Goal: Information Seeking & Learning: Learn about a topic

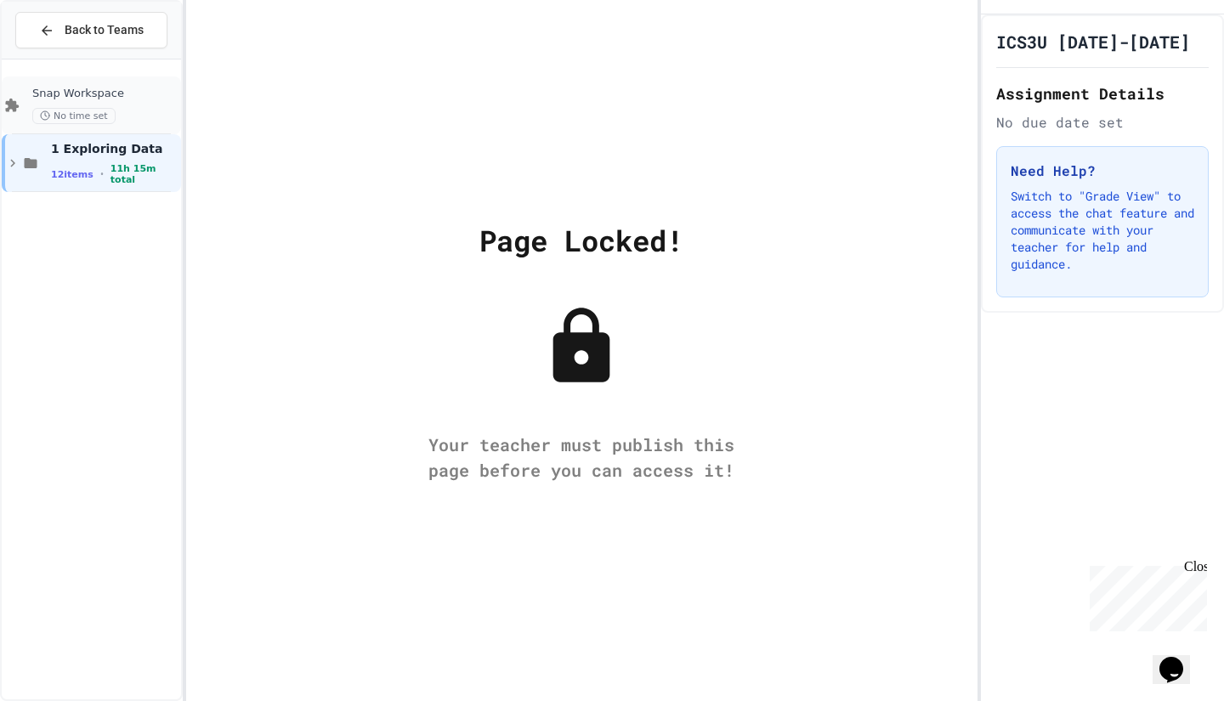
click at [90, 91] on span "Snap Workspace" at bounding box center [104, 94] width 145 height 14
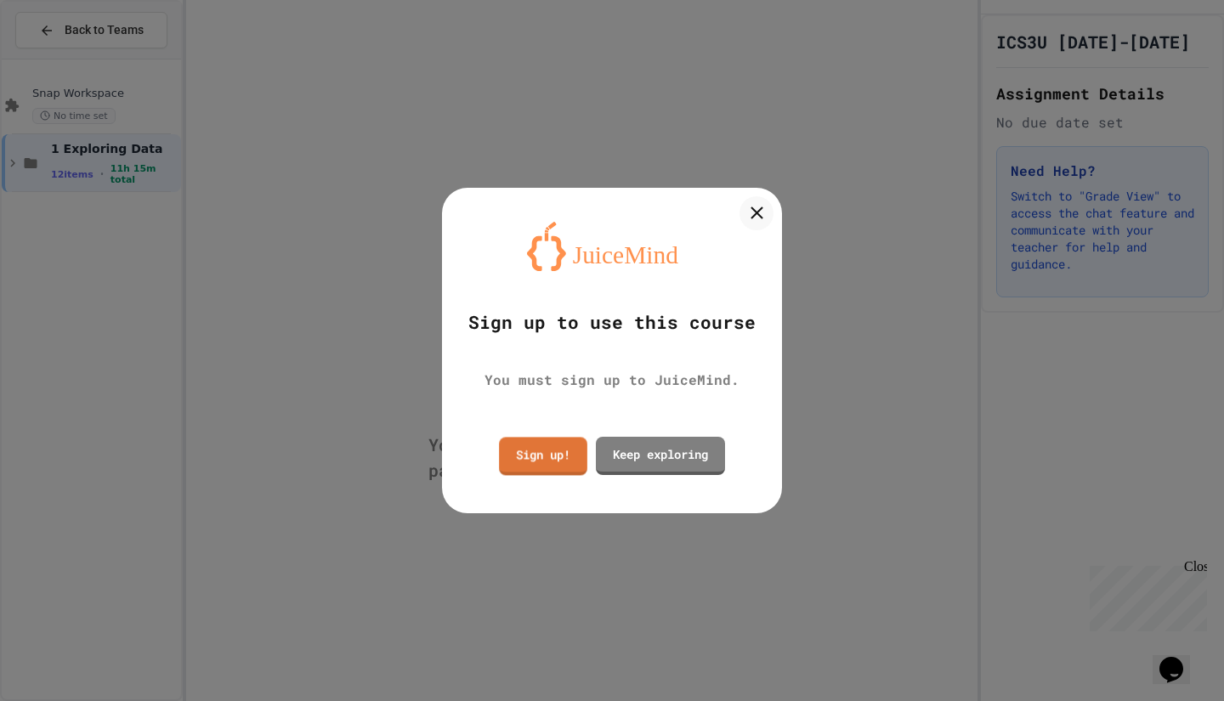
click at [548, 453] on link "Sign up!" at bounding box center [543, 456] width 88 height 38
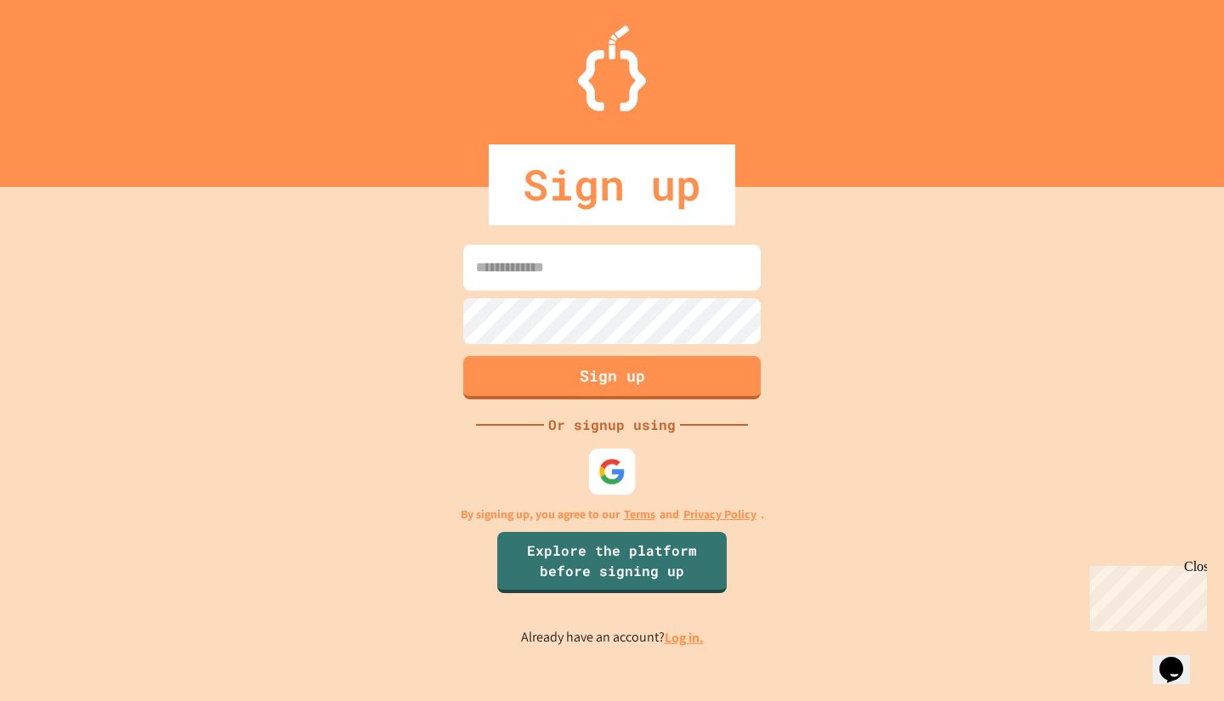
click at [601, 467] on img at bounding box center [612, 471] width 28 height 28
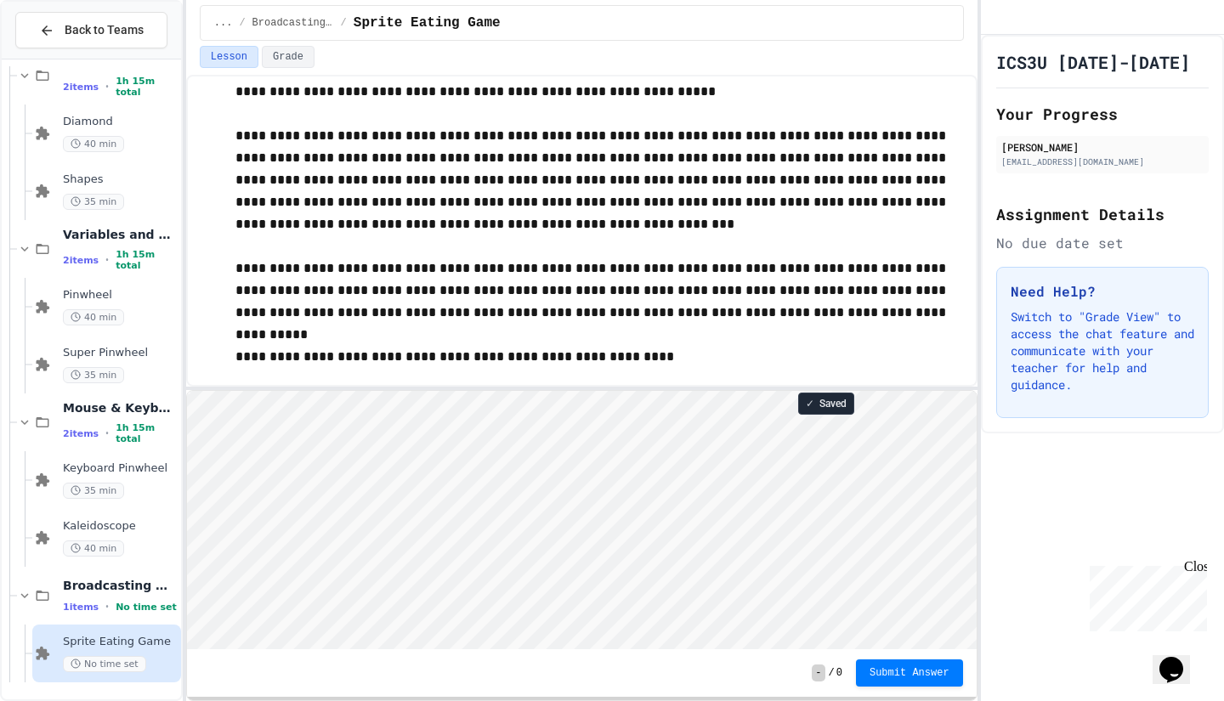
scroll to position [1043, 0]
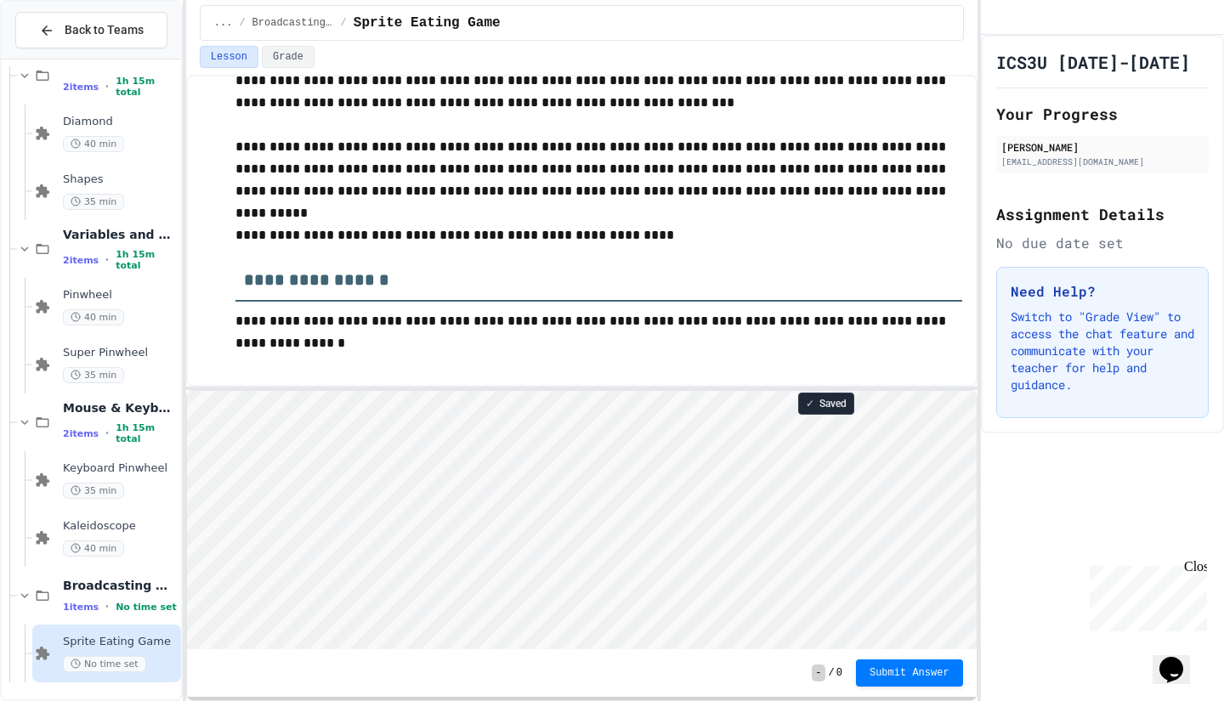
click at [274, 390] on html "Loading project... ! Error Loading Project There was an error loading the proje…" at bounding box center [581, 390] width 790 height 0
click at [403, 390] on html "Loading project... ! Error Loading Project There was an error loading the proje…" at bounding box center [581, 390] width 790 height 0
type textarea "*"
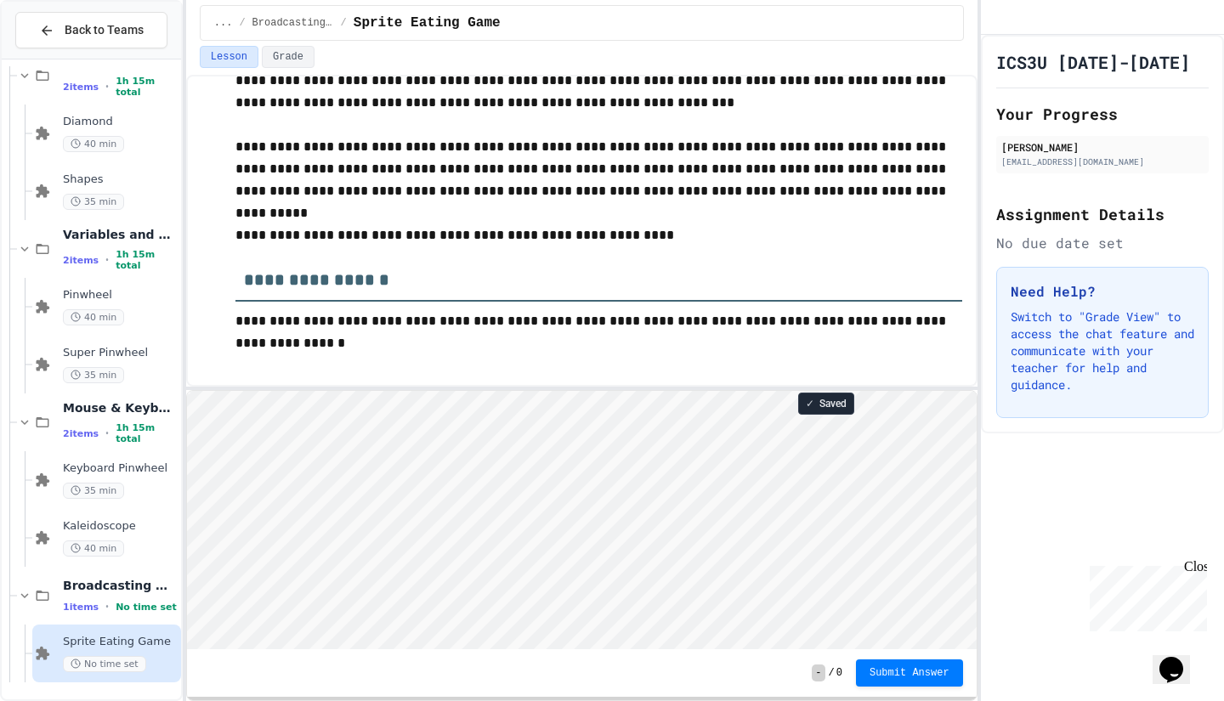
type textarea "*"
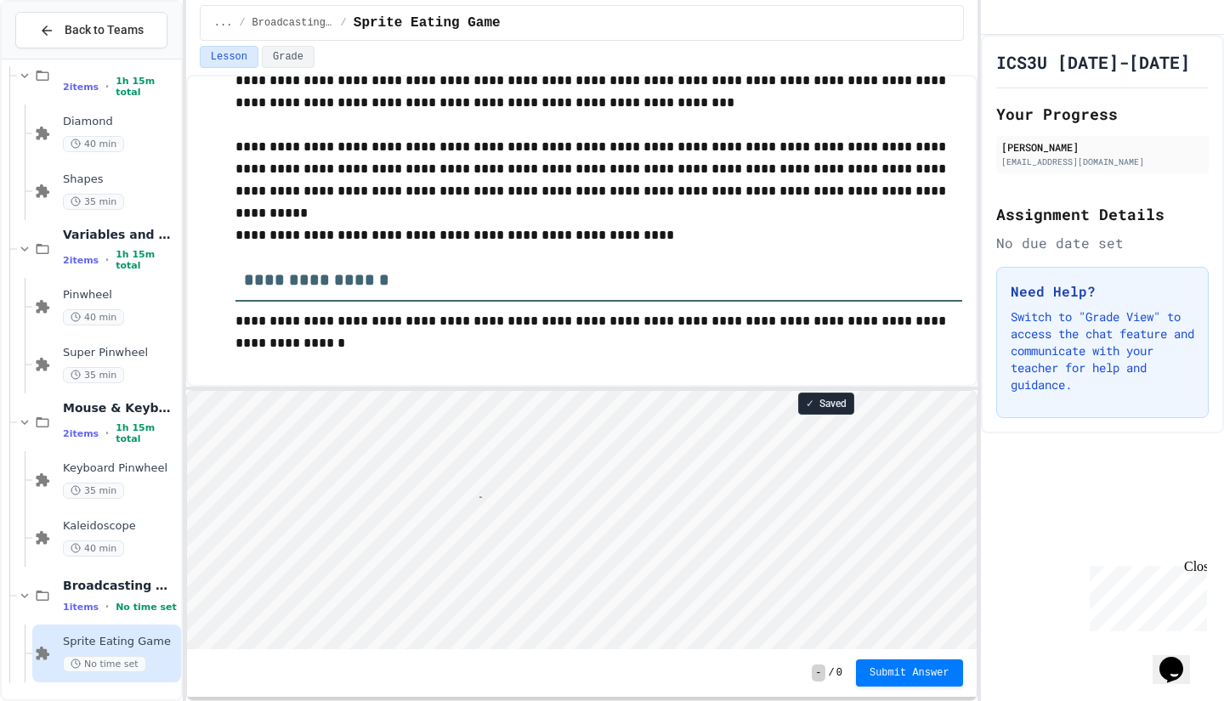
type textarea "*****"
type textarea "**"
type textarea "*"
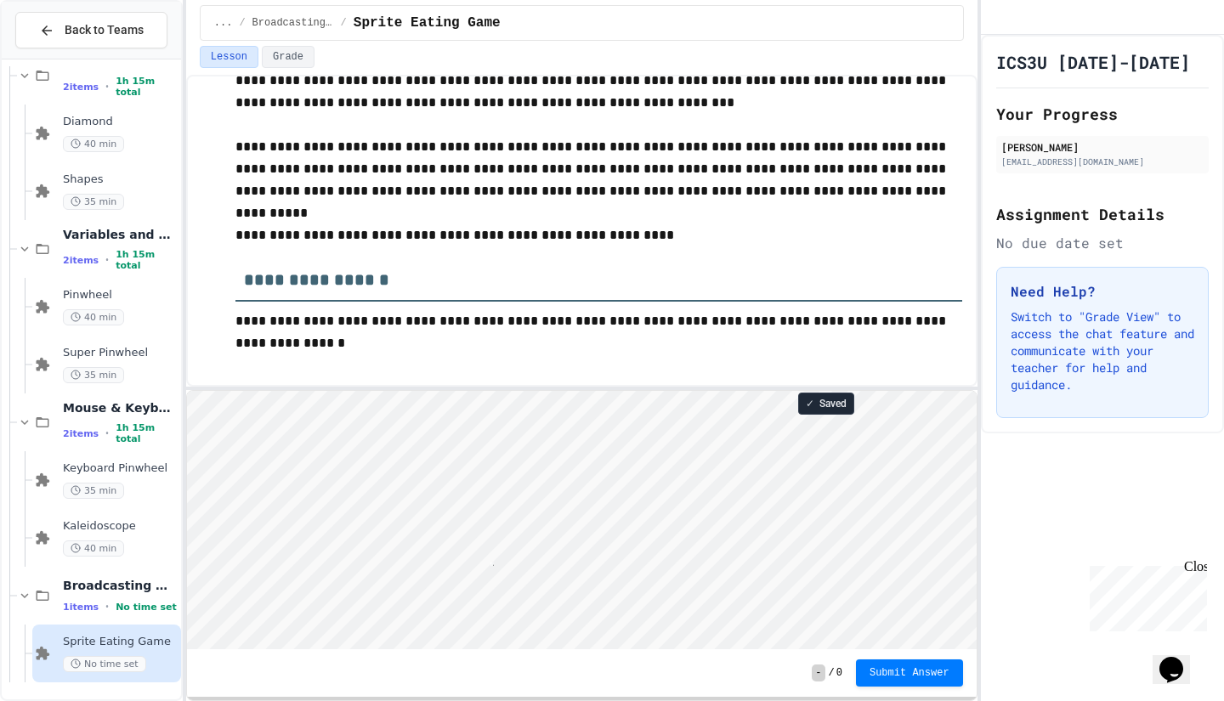
scroll to position [2, 8]
type textarea "**"
click at [525, 390] on html "Loading project... ! Error Loading Project There was an error loading the proje…" at bounding box center [581, 390] width 790 height 0
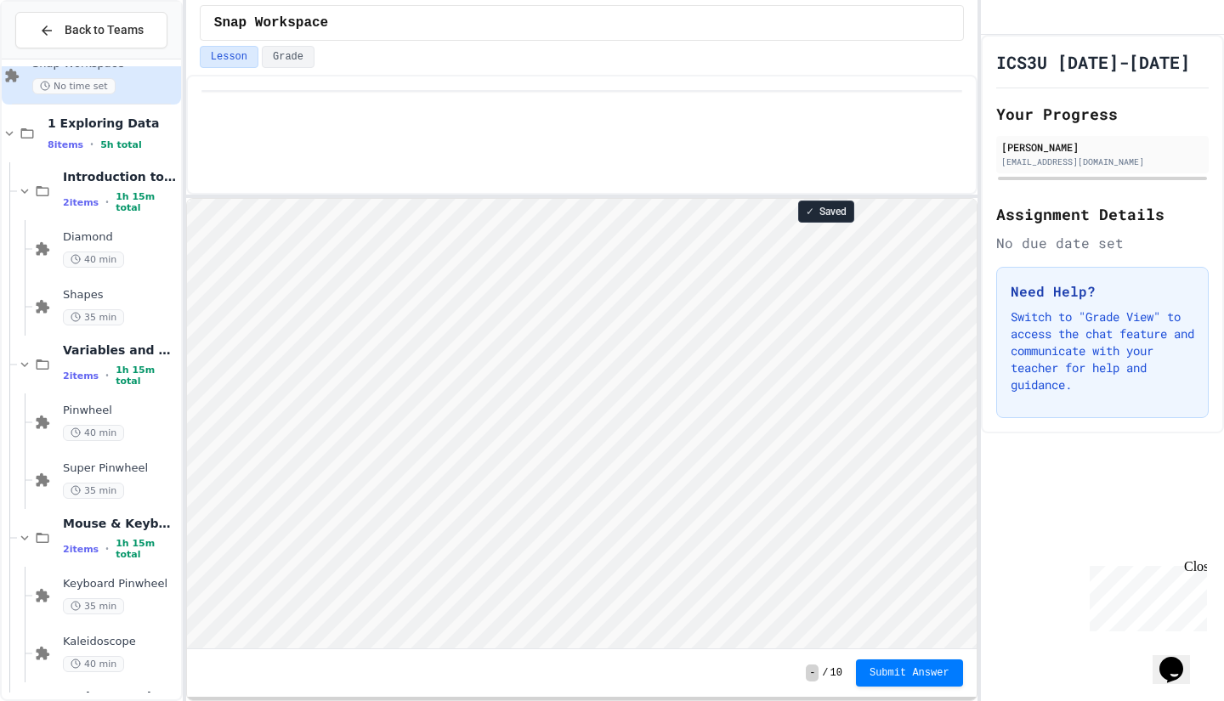
scroll to position [203, 0]
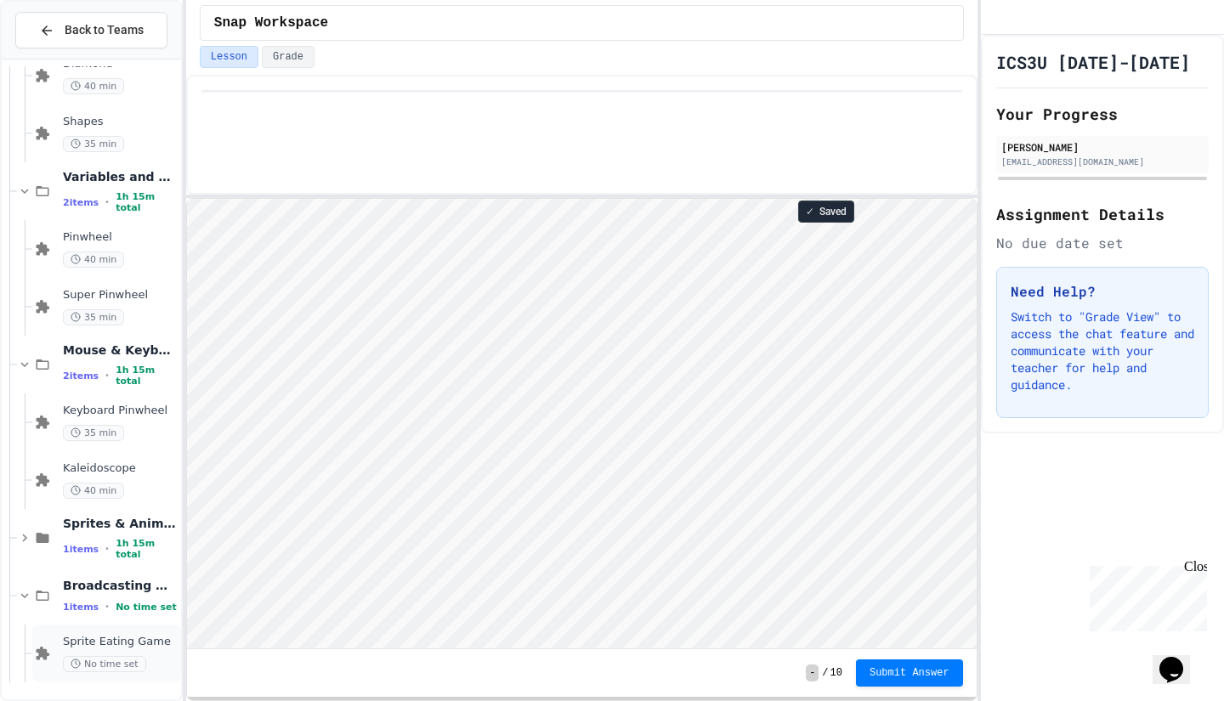
click at [102, 636] on span "Sprite Eating Game" at bounding box center [120, 642] width 115 height 14
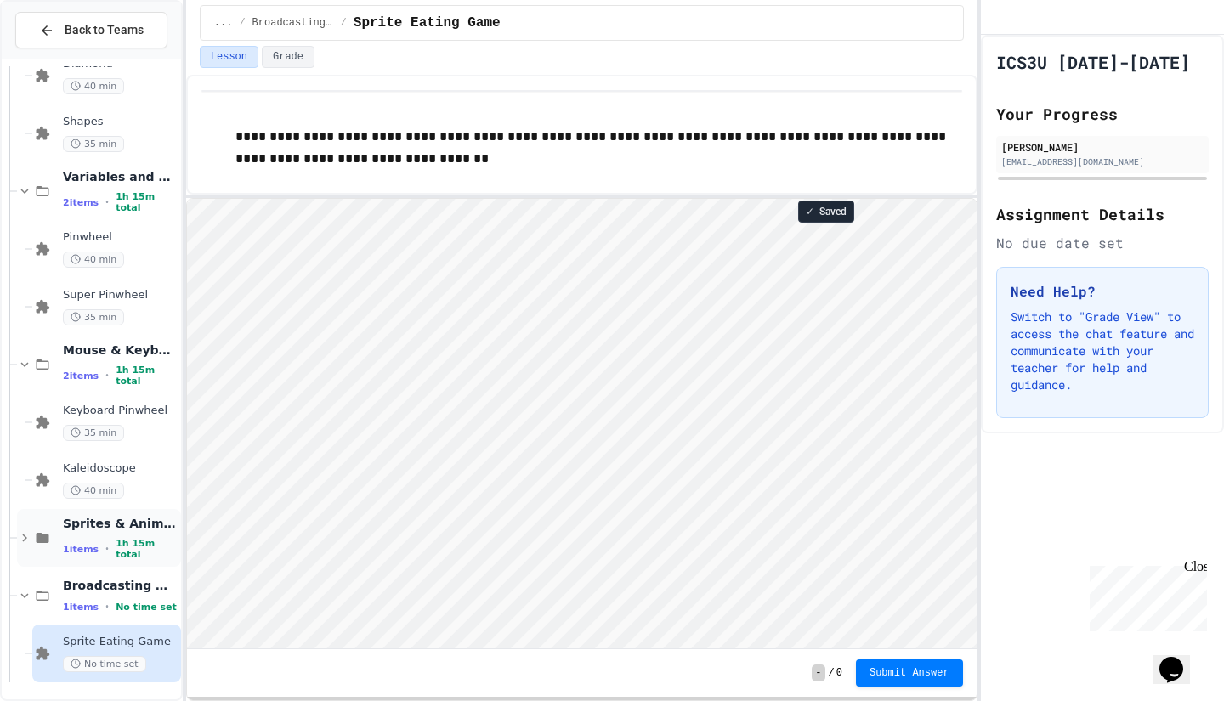
click at [98, 530] on span "Sprites & Animation" at bounding box center [120, 523] width 115 height 15
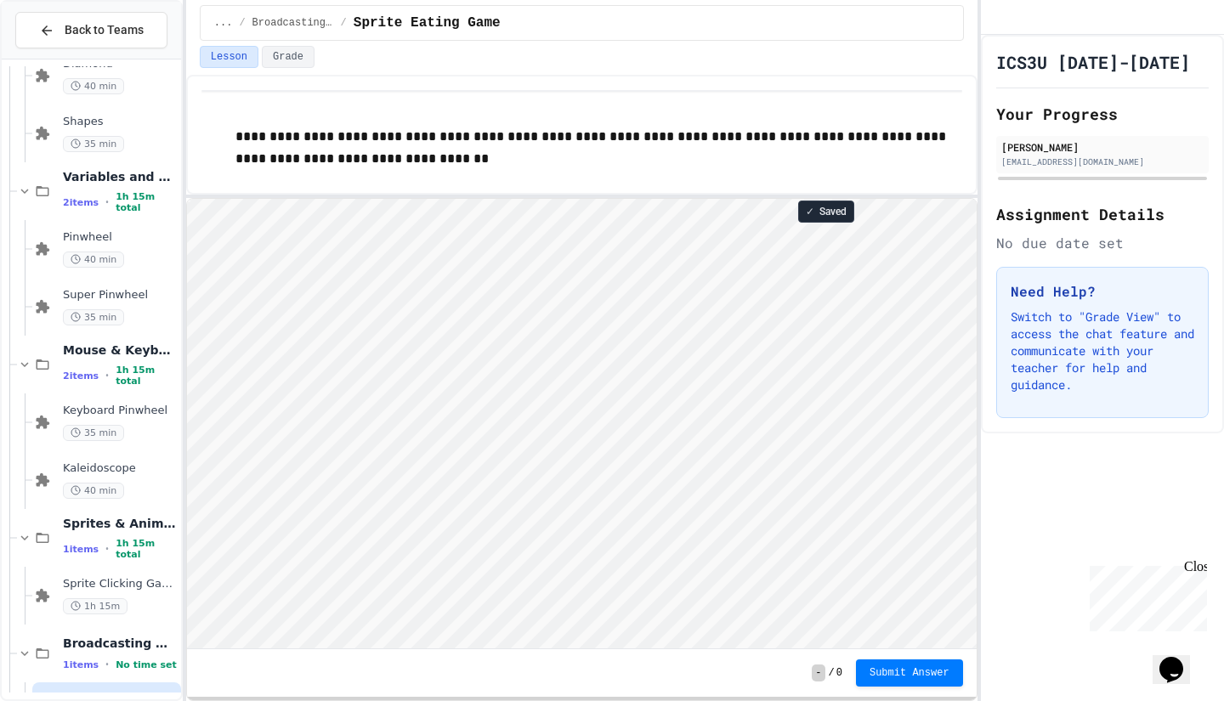
scroll to position [261, 0]
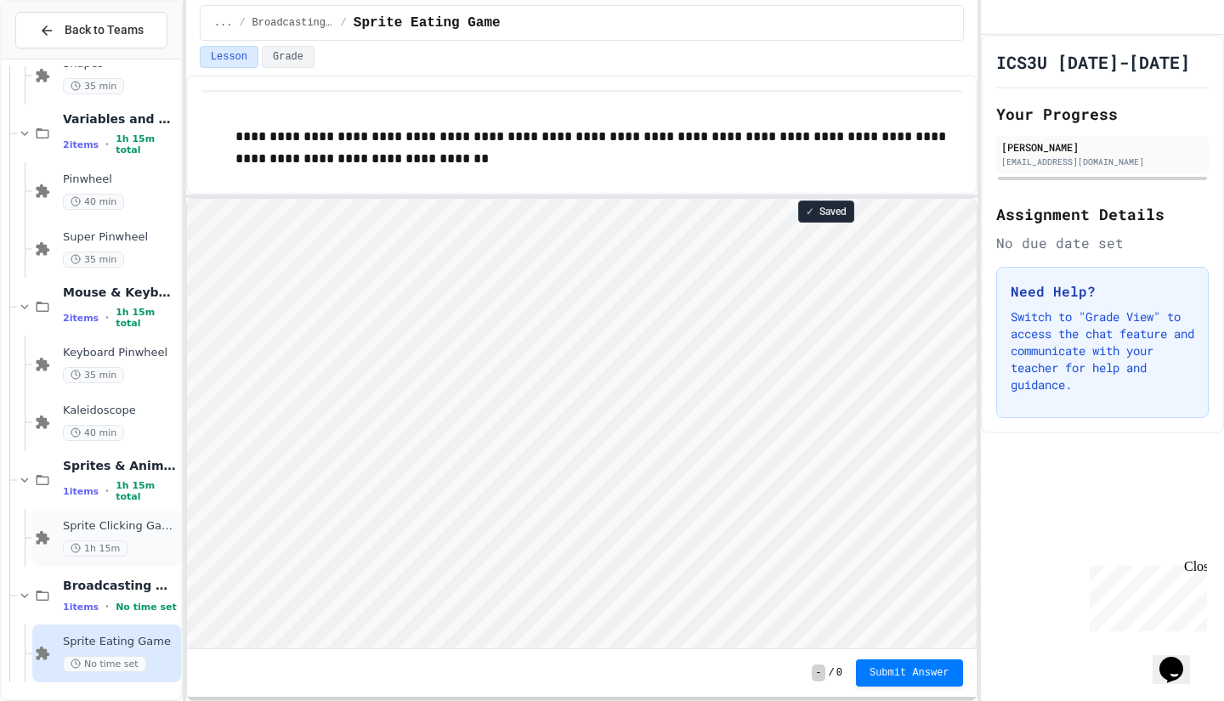
click at [89, 524] on span "Sprite Clicking Game" at bounding box center [120, 526] width 115 height 14
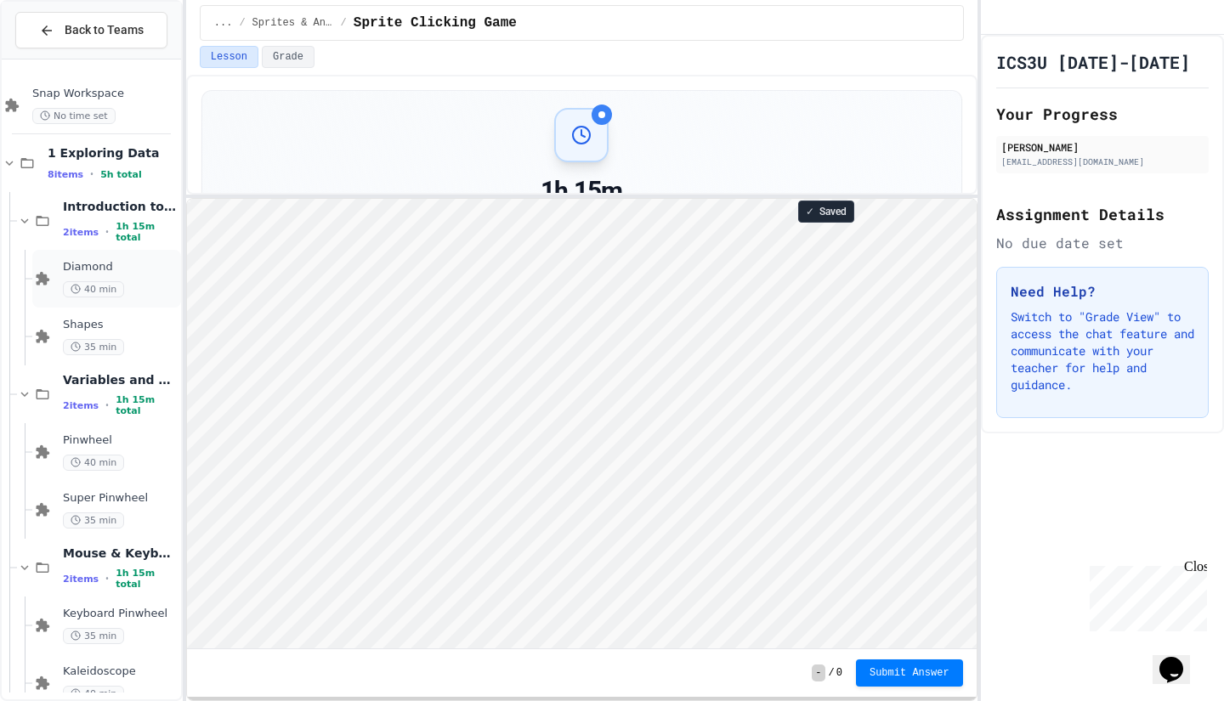
click at [121, 275] on div "Diamond 40 min" at bounding box center [120, 278] width 115 height 37
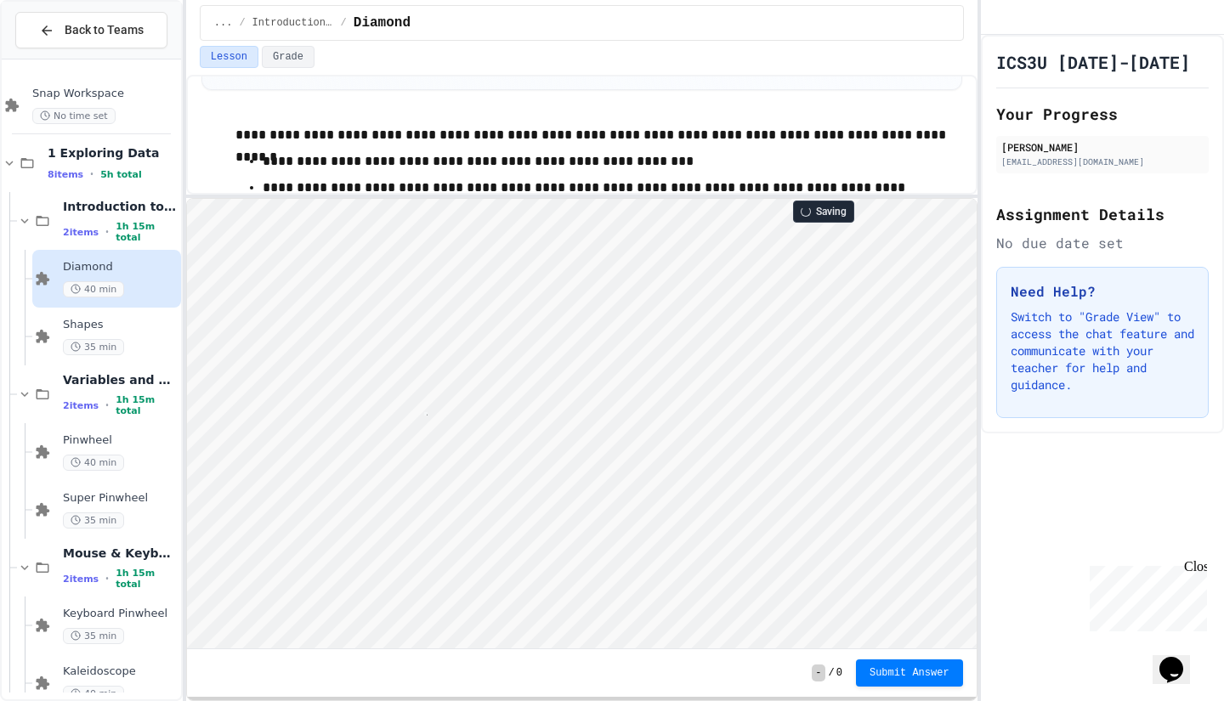
scroll to position [2, 3]
type textarea "*"
click at [909, 670] on span "Submit Answer" at bounding box center [909, 673] width 80 height 14
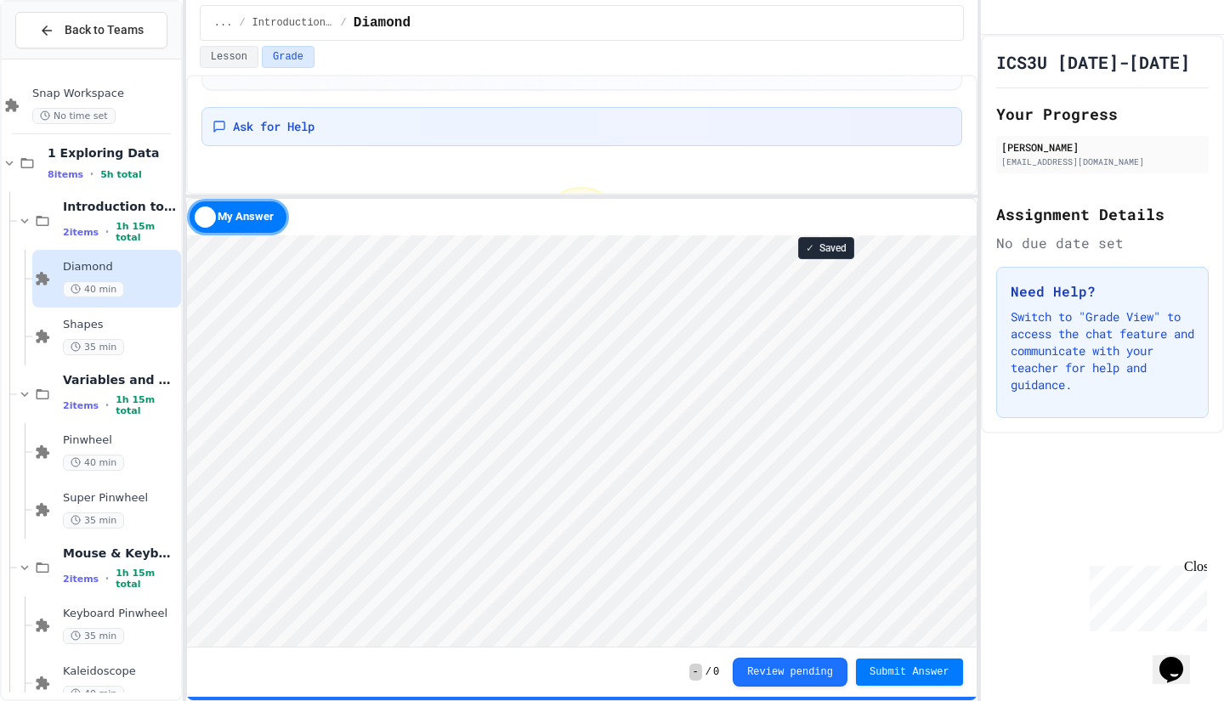
click at [213, 216] on div "My Answer" at bounding box center [238, 217] width 102 height 37
click at [262, 216] on div "Solution" at bounding box center [238, 217] width 102 height 37
click at [88, 229] on span "2 items" at bounding box center [81, 232] width 36 height 11
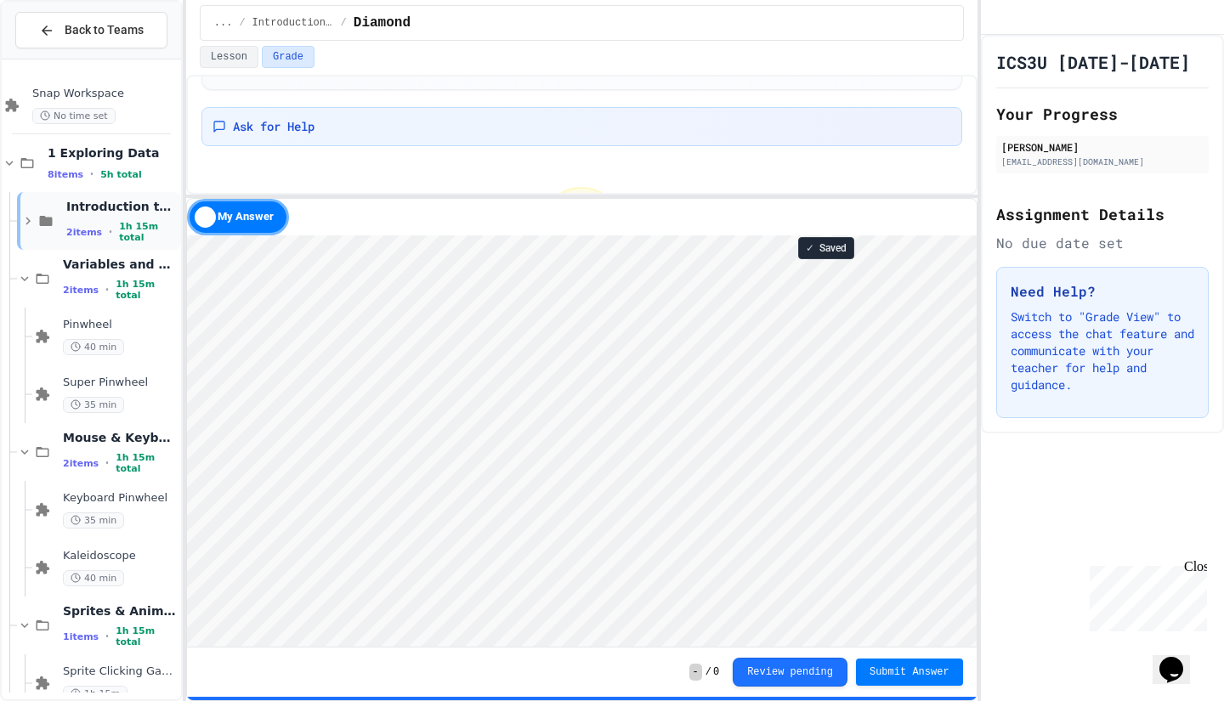
click at [89, 218] on div "Introduction to Snap 2 items • 1h 15m total" at bounding box center [121, 221] width 111 height 45
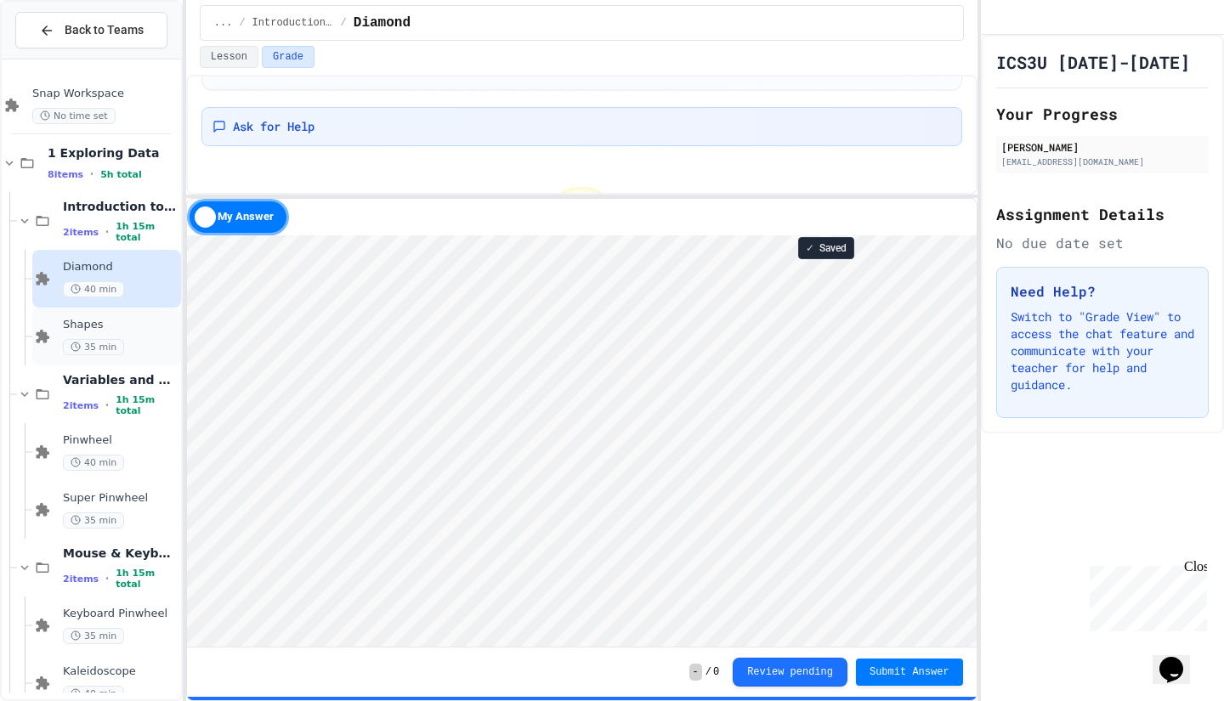
click at [122, 341] on div "35 min" at bounding box center [120, 347] width 115 height 16
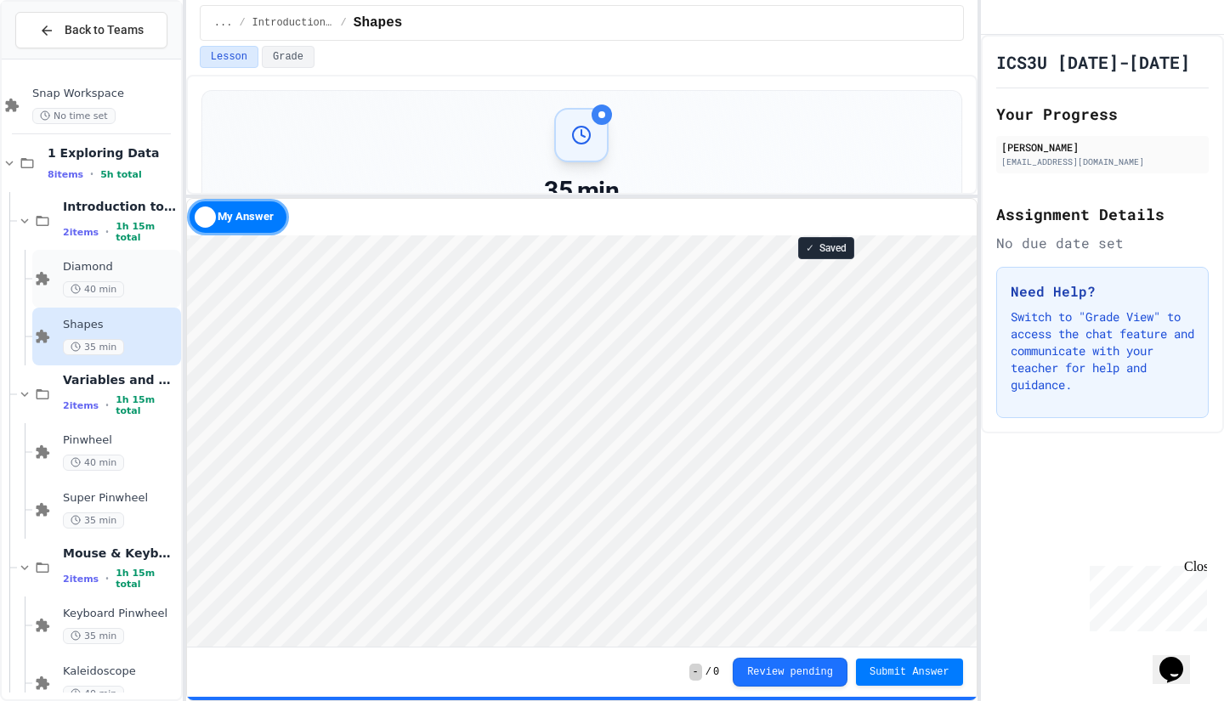
click at [122, 278] on div "Diamond 40 min" at bounding box center [120, 278] width 115 height 37
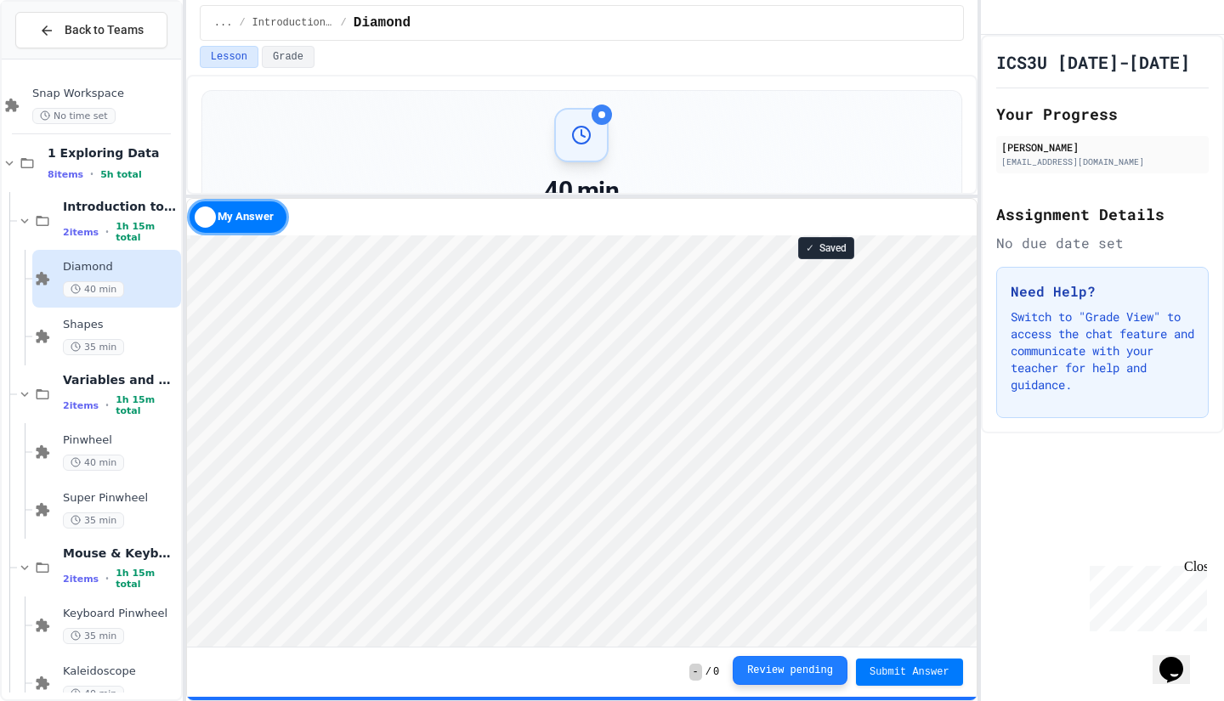
click at [801, 670] on button "Review pending" at bounding box center [790, 670] width 115 height 29
click at [211, 215] on div "My Answer" at bounding box center [238, 217] width 102 height 37
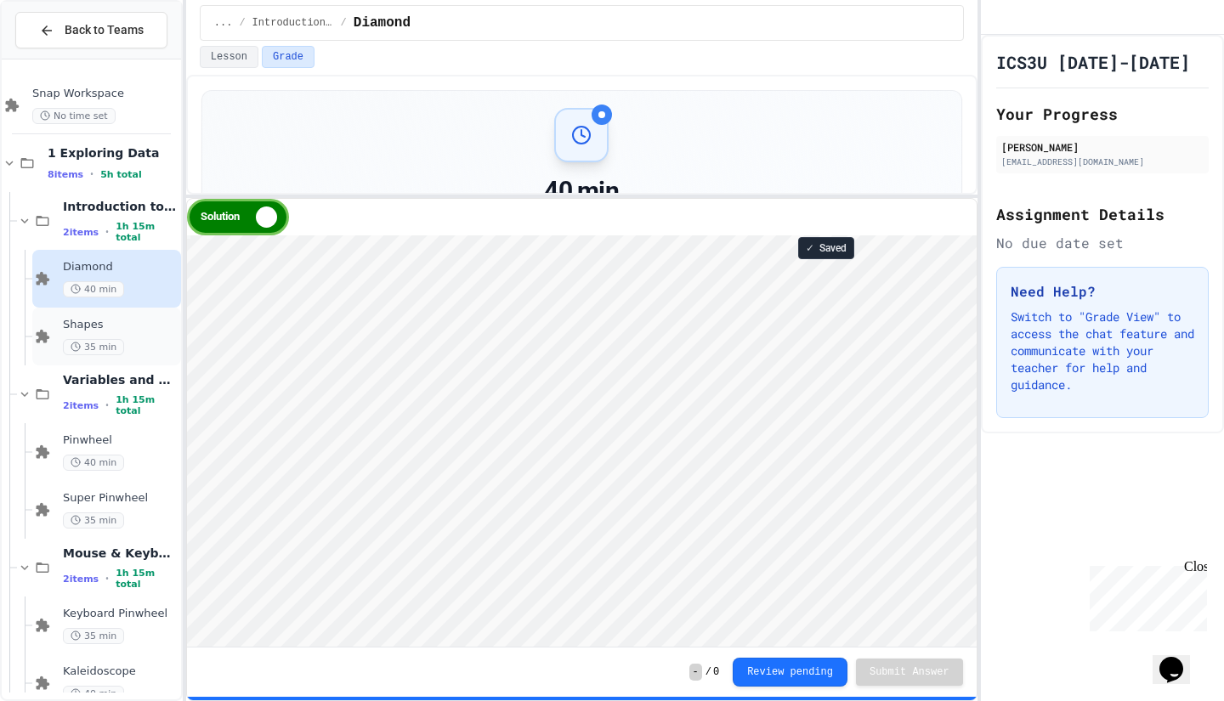
click at [120, 324] on span "Shapes" at bounding box center [120, 325] width 115 height 14
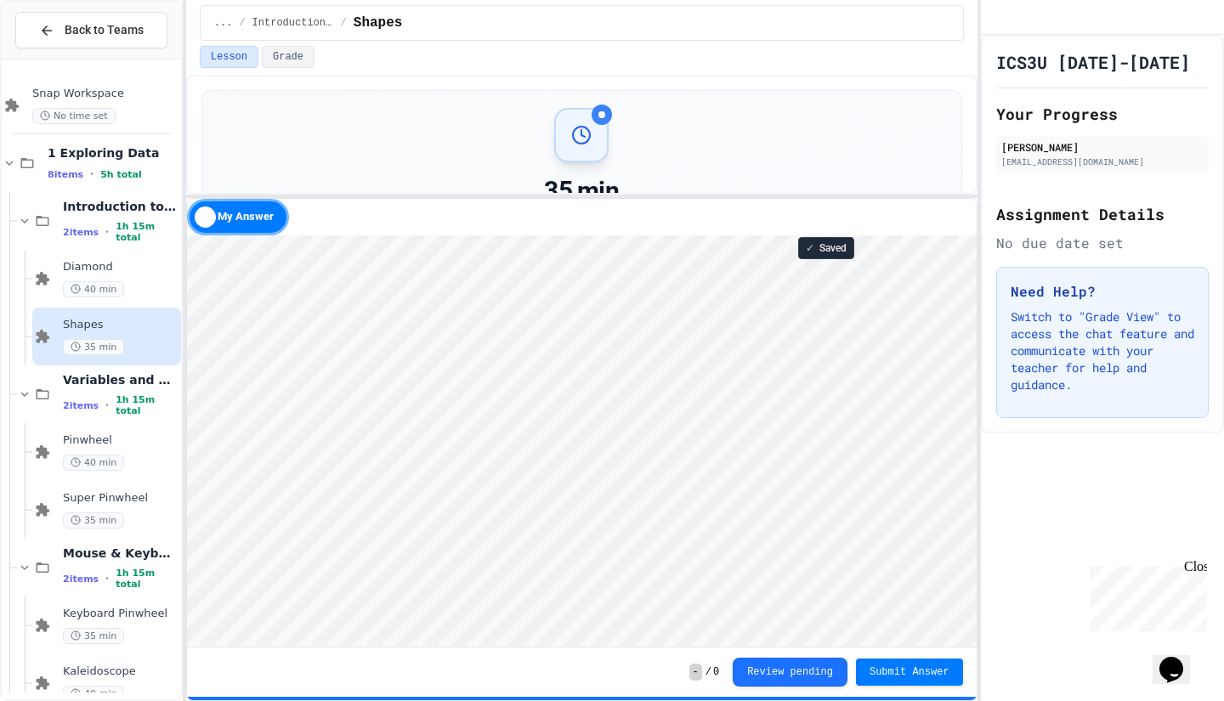
click at [211, 220] on div "My Answer" at bounding box center [238, 217] width 102 height 37
click at [261, 213] on div "Solution" at bounding box center [238, 217] width 102 height 37
click at [119, 445] on span "Pinwheel" at bounding box center [120, 440] width 115 height 14
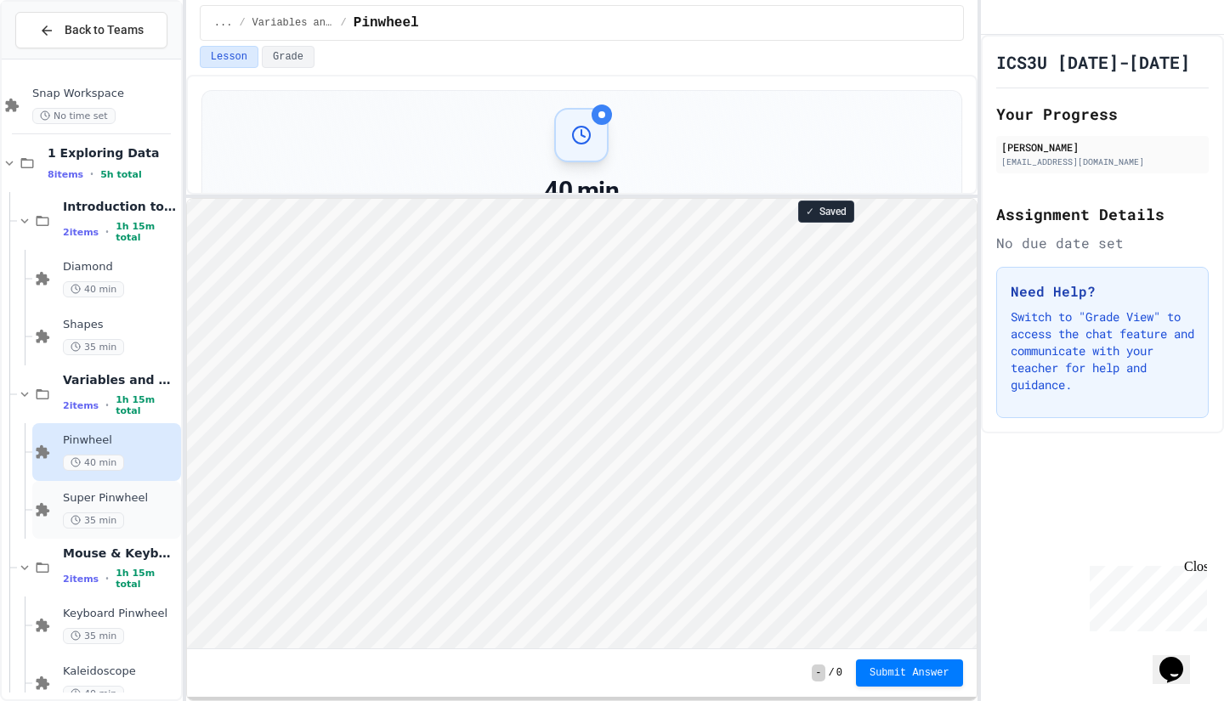
scroll to position [261, 0]
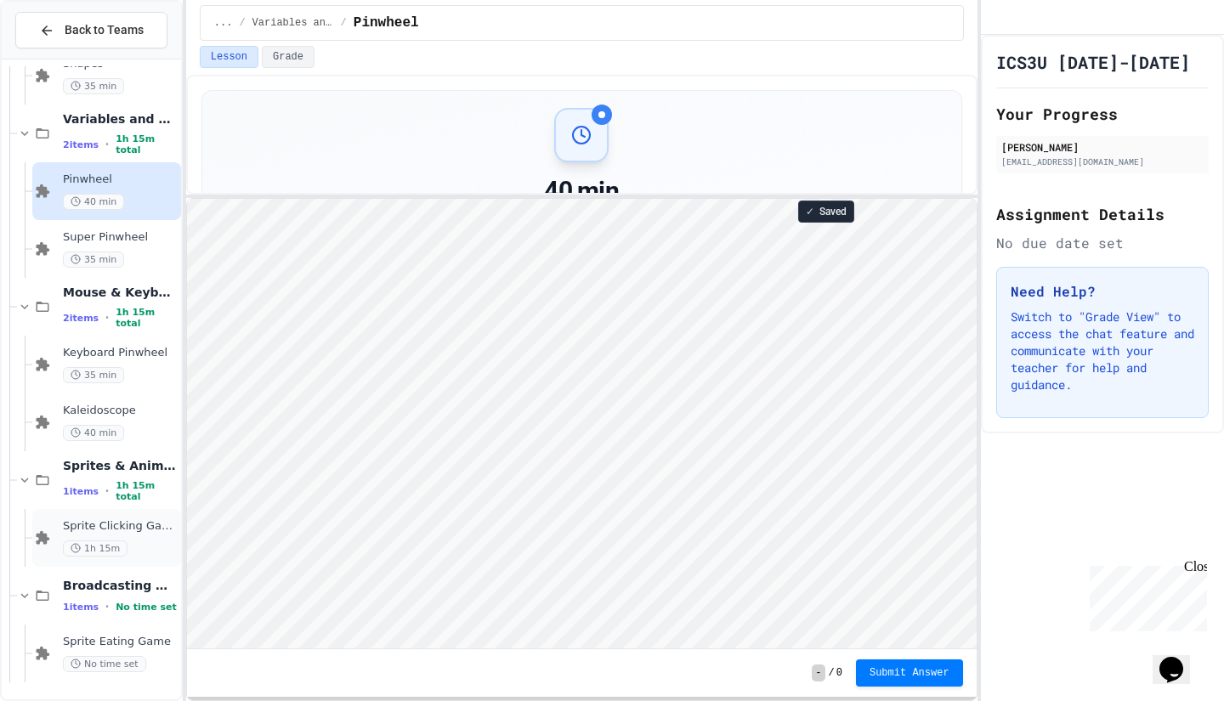
click at [127, 535] on div "Sprite Clicking Game 1h 15m" at bounding box center [120, 537] width 115 height 37
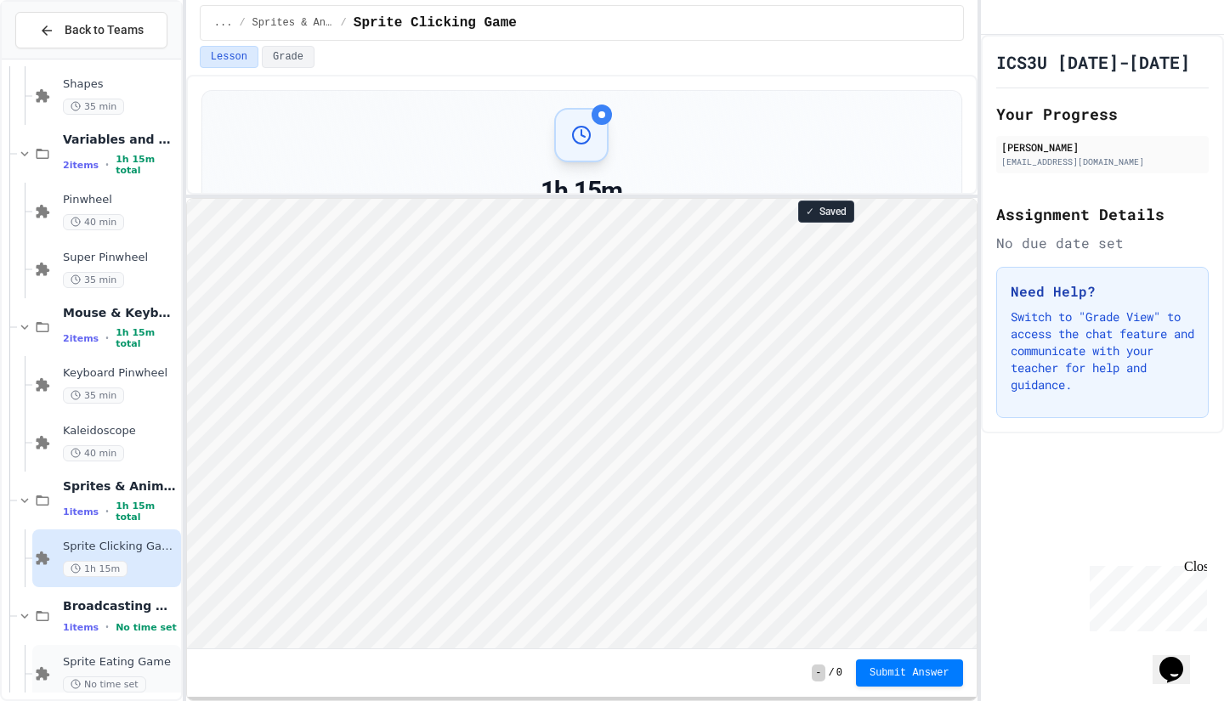
click at [122, 666] on span "Sprite Eating Game" at bounding box center [120, 662] width 115 height 14
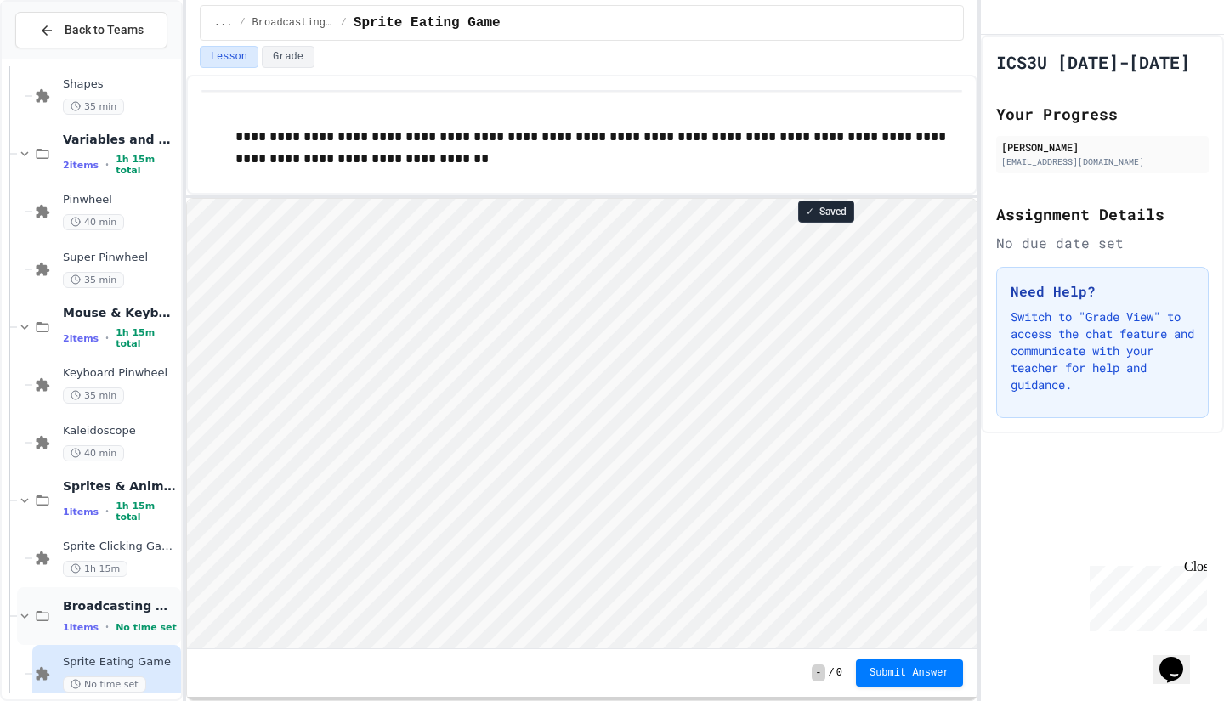
scroll to position [2, 0]
